Goal: Consume media (video, audio): Consume media (video, audio)

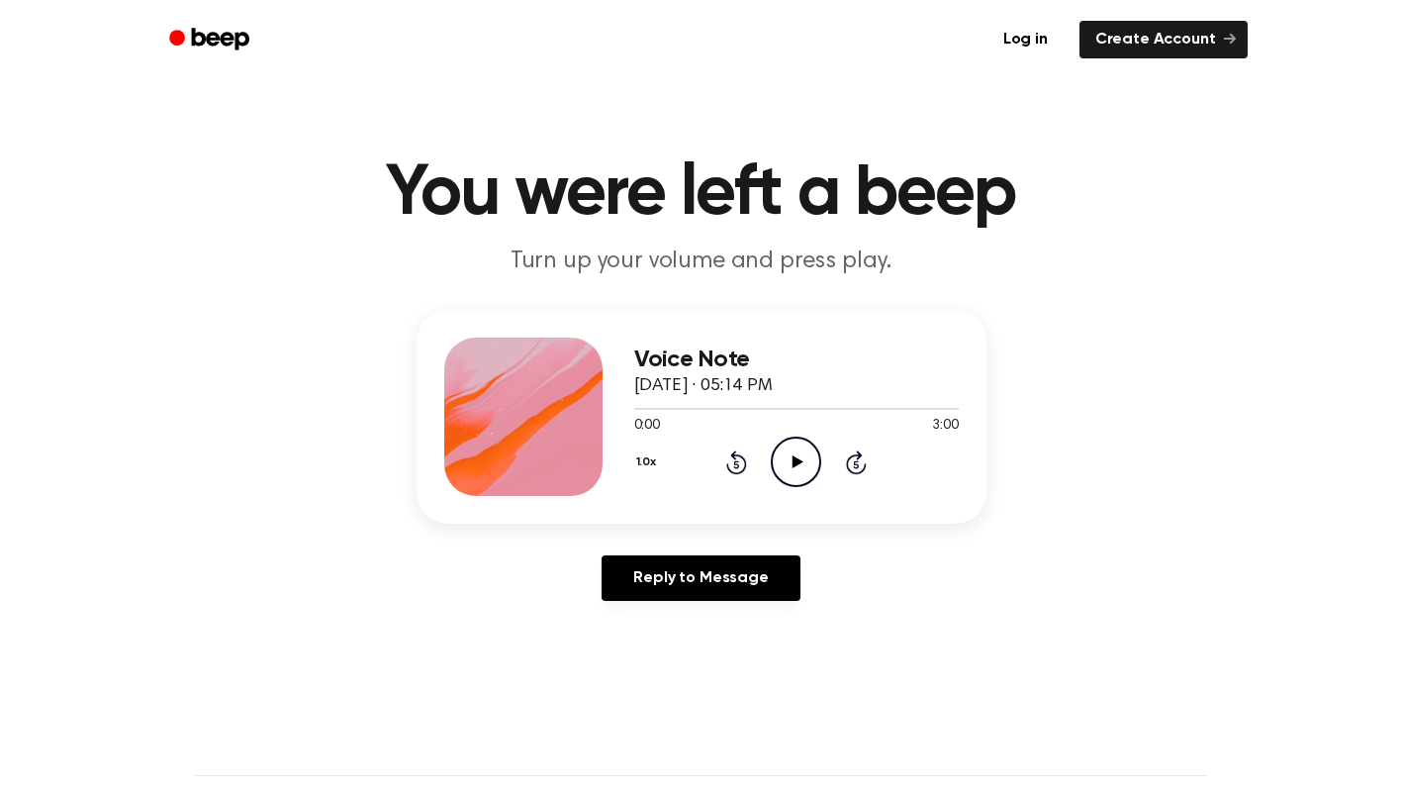
click at [789, 462] on icon "Play Audio" at bounding box center [796, 461] width 50 height 50
click at [789, 462] on icon "Pause Audio" at bounding box center [796, 461] width 50 height 50
click at [789, 462] on icon "Play Audio" at bounding box center [796, 461] width 50 height 50
drag, startPoint x: 640, startPoint y: 409, endPoint x: 537, endPoint y: 401, distance: 103.2
click at [537, 401] on div "Voice Note September 21, 2025 · 05:14 PM 0:07 3:00 Your browser does not suppor…" at bounding box center [702, 417] width 570 height 214
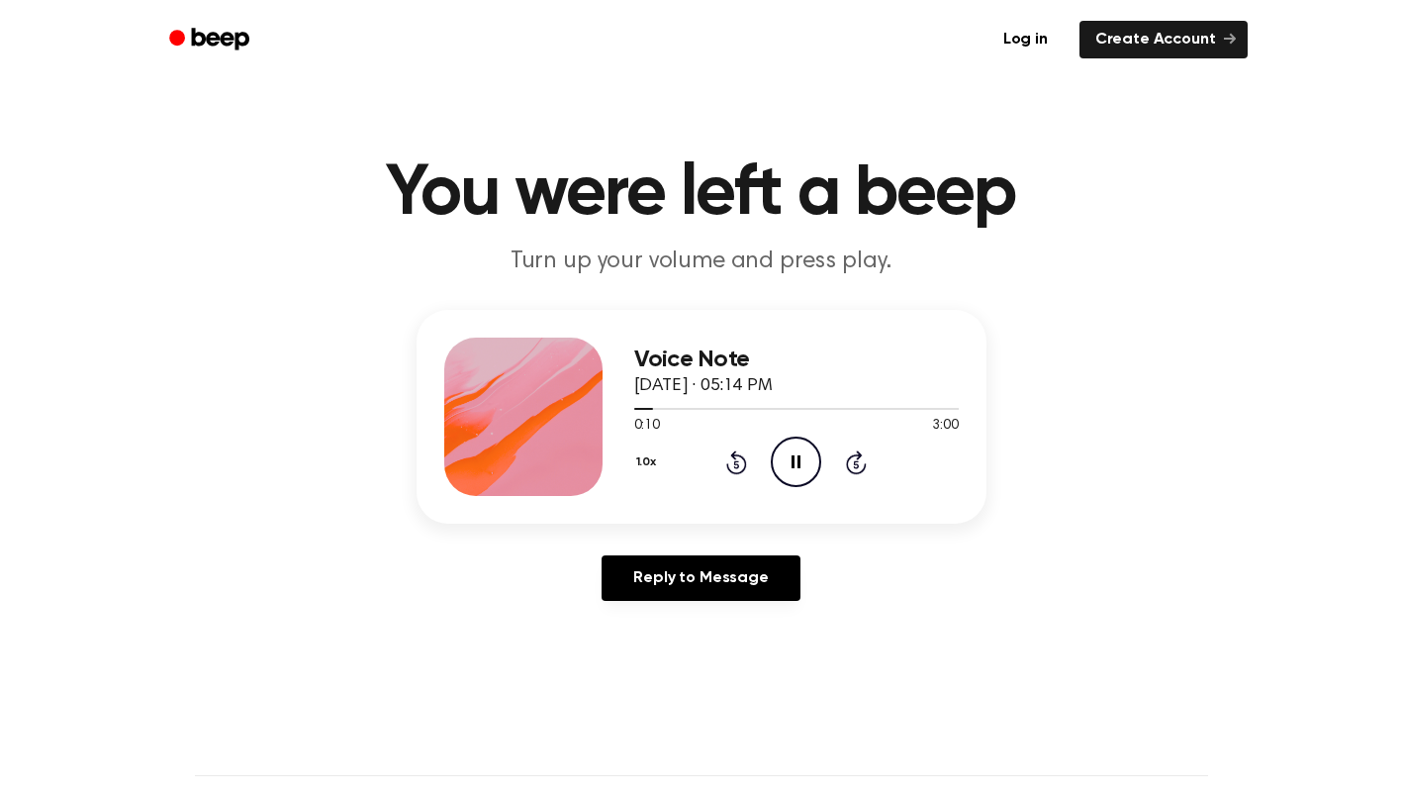
click at [738, 465] on icon at bounding box center [736, 464] width 5 height 8
click at [813, 455] on icon "Pause Audio" at bounding box center [796, 461] width 50 height 50
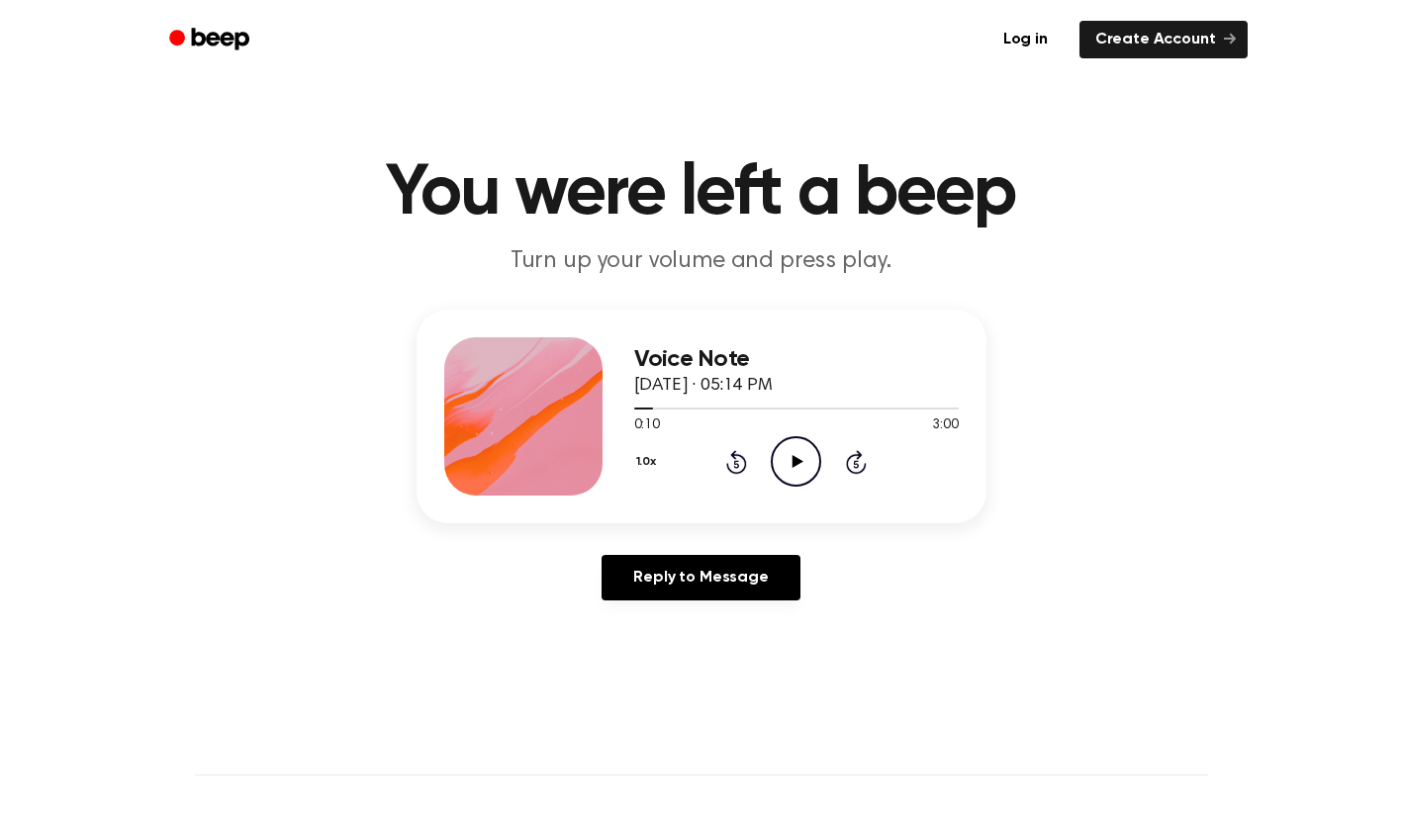
click at [810, 452] on icon "Play Audio" at bounding box center [796, 461] width 50 height 50
click at [787, 463] on icon "Play Audio" at bounding box center [796, 461] width 50 height 50
